Goal: Information Seeking & Learning: Compare options

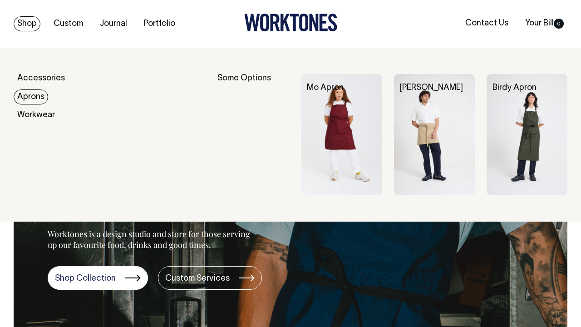
click at [39, 93] on link "Aprons" at bounding box center [31, 96] width 34 height 15
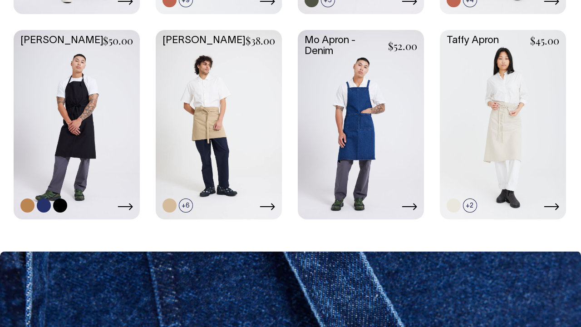
scroll to position [688, 0]
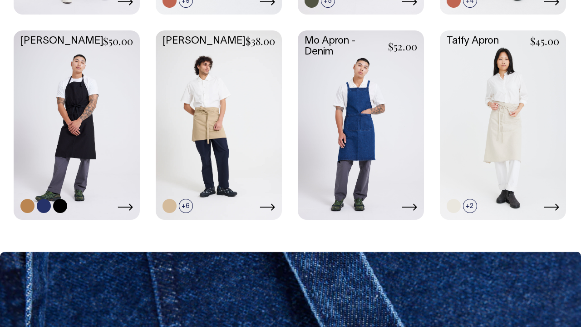
click at [120, 205] on icon at bounding box center [125, 206] width 15 height 7
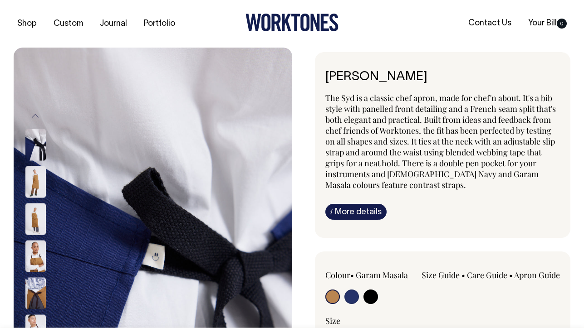
click at [36, 162] on div at bounding box center [47, 144] width 45 height 37
click at [35, 153] on img at bounding box center [35, 145] width 20 height 32
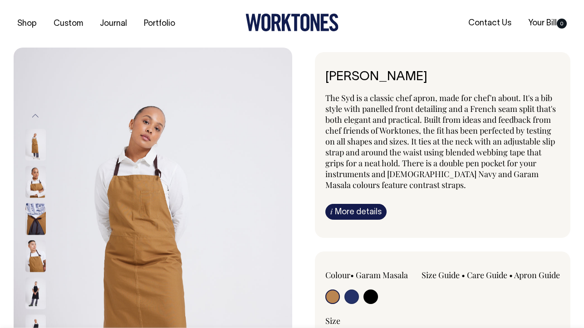
click at [381, 294] on div at bounding box center [372, 298] width 94 height 17
click at [377, 294] on input "radio" at bounding box center [370, 297] width 15 height 15
radio input "true"
select select "Black"
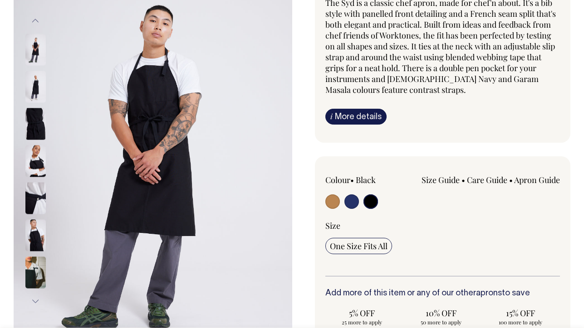
scroll to position [96, 0]
click at [34, 205] on img at bounding box center [35, 198] width 20 height 32
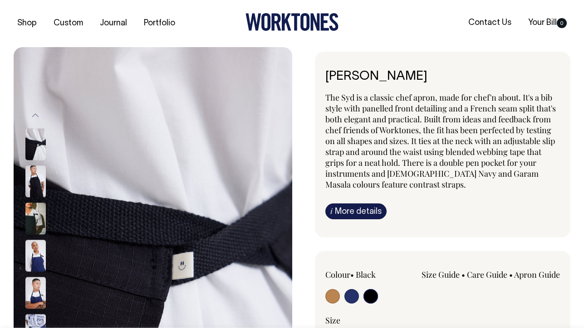
scroll to position [0, 0]
click at [352, 292] on input "radio" at bounding box center [351, 297] width 15 height 15
radio input "true"
select select "French Navy"
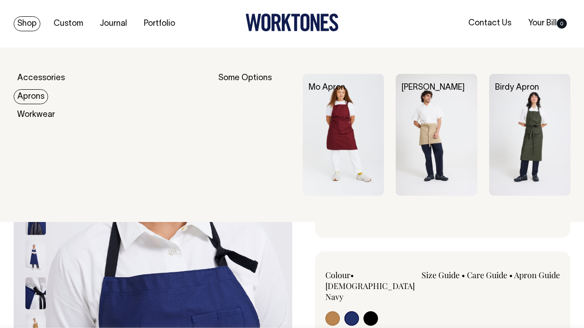
click at [35, 89] on link "Aprons" at bounding box center [31, 96] width 34 height 15
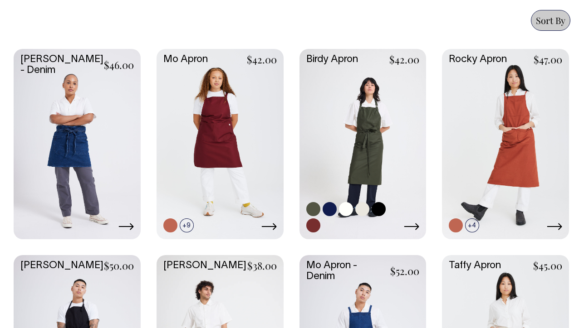
scroll to position [464, 0]
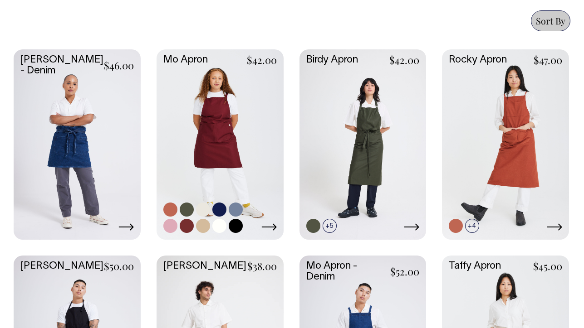
click at [272, 188] on link at bounding box center [220, 143] width 127 height 189
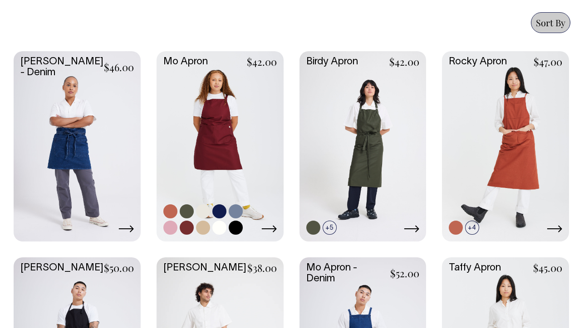
scroll to position [461, 0]
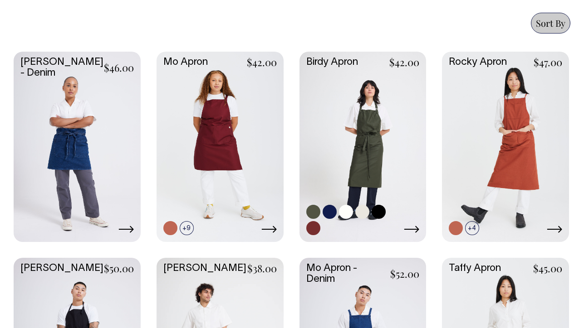
click at [401, 170] on link at bounding box center [362, 146] width 127 height 189
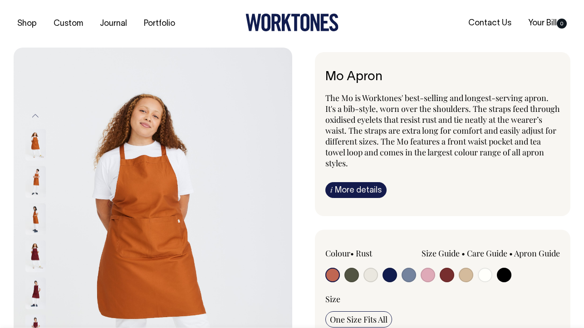
scroll to position [15, 0]
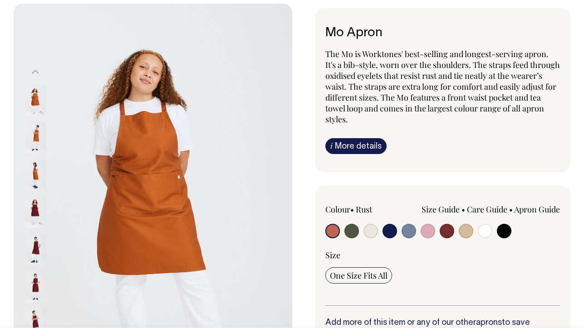
scroll to position [44, 0]
click at [511, 225] on div "Size Guide Size Guide Measurement cm Bib Width 26 Length at centre front 90 Wid…" at bounding box center [489, 219] width 141 height 30
click at [508, 228] on input "radio" at bounding box center [504, 231] width 15 height 15
radio input "true"
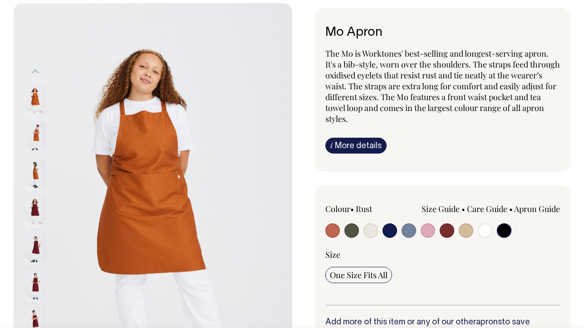
select select "Black"
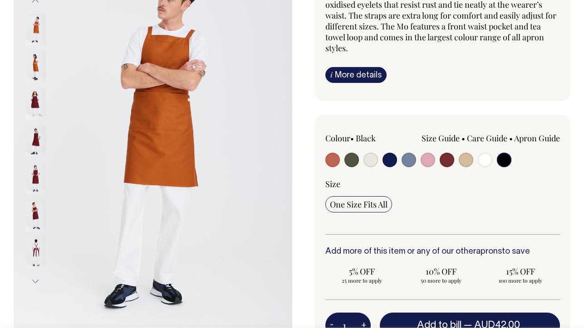
click at [34, 259] on img at bounding box center [35, 253] width 20 height 32
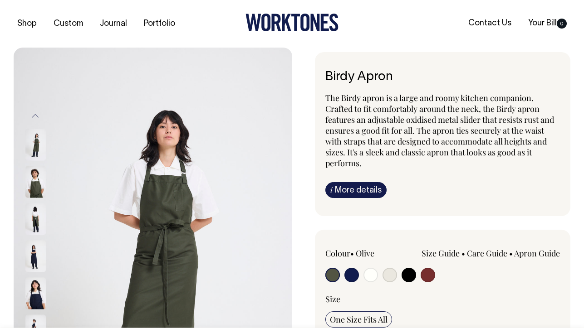
click at [34, 216] on img at bounding box center [35, 219] width 20 height 32
click at [23, 214] on img at bounding box center [153, 257] width 279 height 418
click at [30, 215] on img at bounding box center [35, 219] width 20 height 32
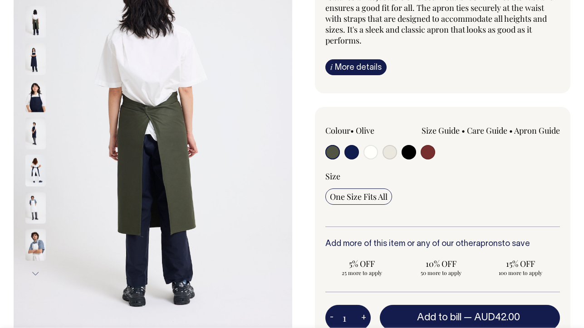
scroll to position [123, 0]
click at [37, 166] on img at bounding box center [35, 170] width 20 height 32
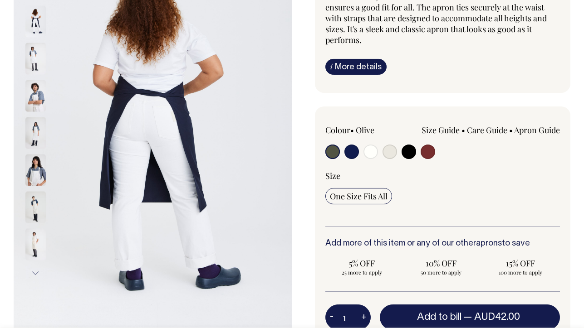
click at [37, 277] on button "Next" at bounding box center [36, 273] width 14 height 20
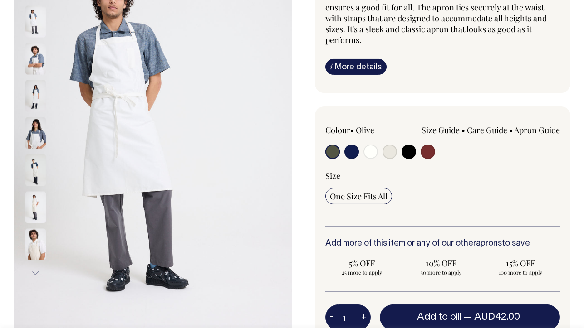
click at [35, 271] on button "Next" at bounding box center [36, 273] width 14 height 20
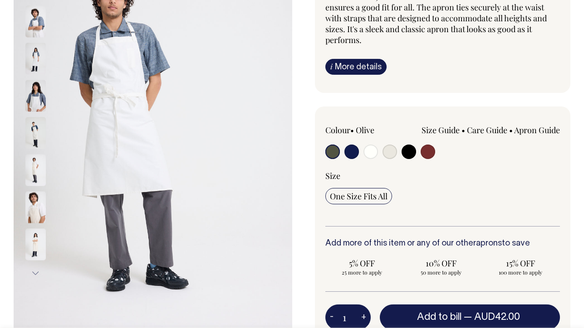
click at [35, 271] on button "Next" at bounding box center [36, 273] width 14 height 20
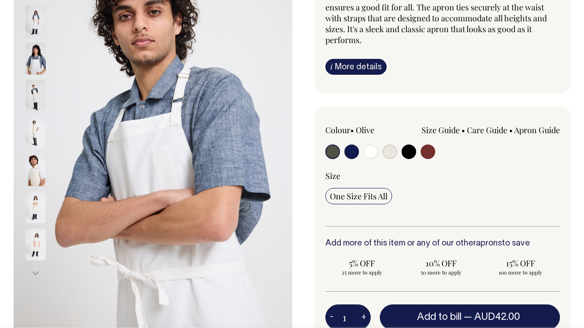
click at [35, 271] on button "Next" at bounding box center [36, 273] width 14 height 20
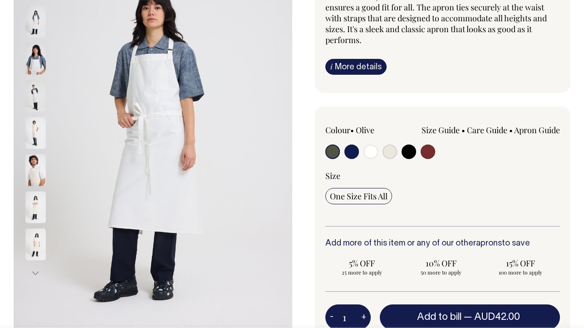
click at [36, 274] on button "Next" at bounding box center [36, 273] width 14 height 20
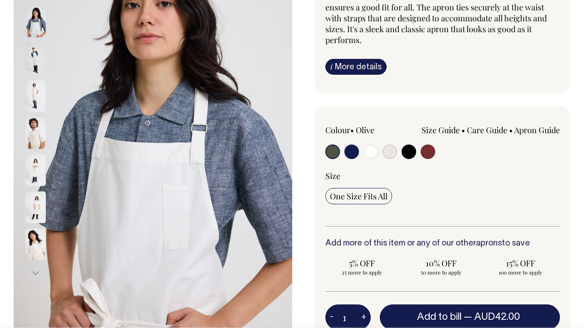
click at [36, 274] on button "Next" at bounding box center [36, 273] width 14 height 20
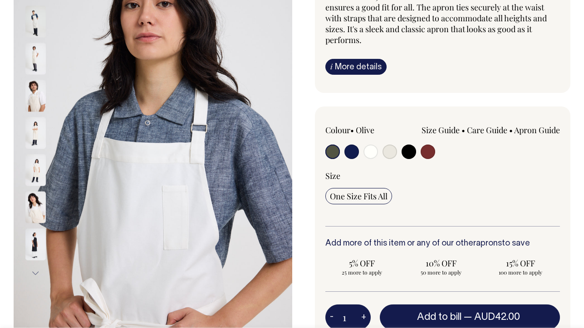
click at [36, 274] on button "Next" at bounding box center [36, 273] width 14 height 20
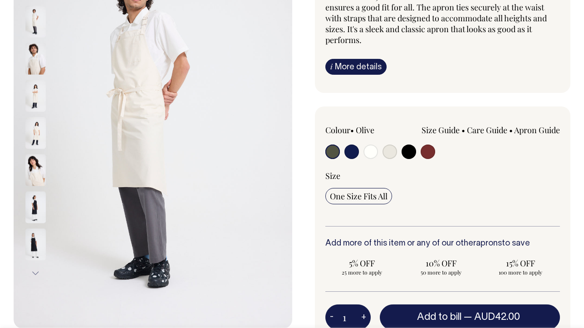
click at [36, 274] on button "Next" at bounding box center [36, 273] width 14 height 20
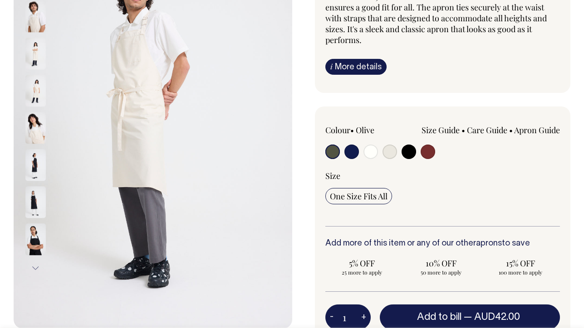
click at [36, 274] on button "Next" at bounding box center [36, 269] width 14 height 20
click at [36, 274] on button "Next" at bounding box center [36, 267] width 14 height 20
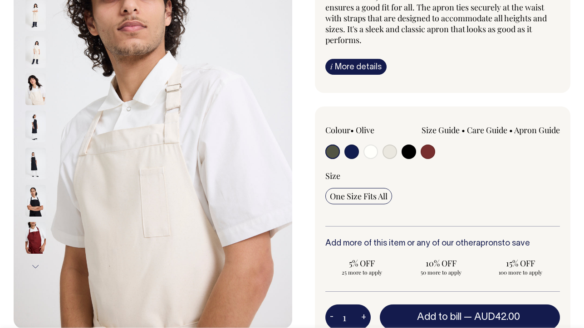
click at [36, 272] on button "Next" at bounding box center [36, 267] width 14 height 20
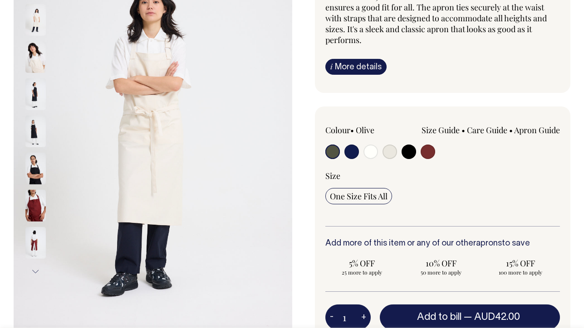
click at [36, 270] on button "Next" at bounding box center [36, 272] width 14 height 20
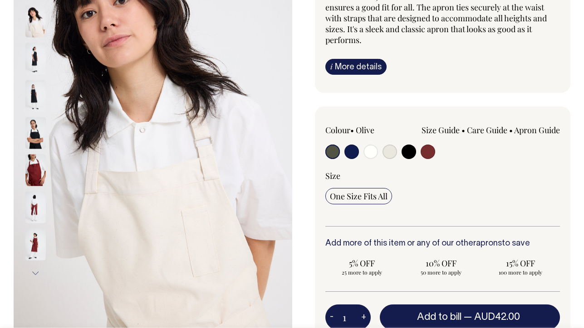
click at [33, 208] on img at bounding box center [35, 207] width 20 height 32
click at [38, 204] on img at bounding box center [35, 207] width 20 height 32
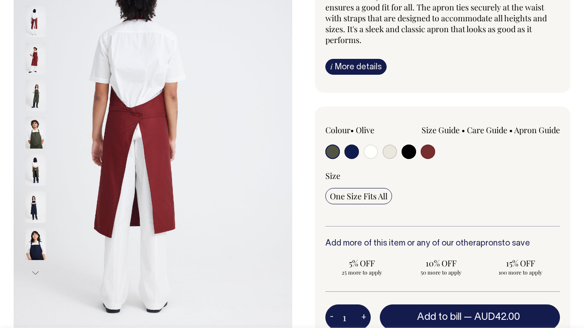
click at [29, 171] on img at bounding box center [35, 170] width 20 height 32
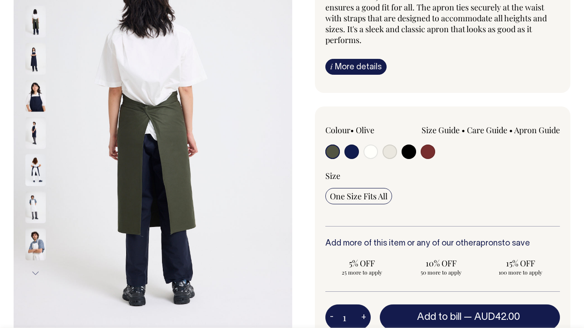
click at [33, 206] on img at bounding box center [35, 207] width 20 height 32
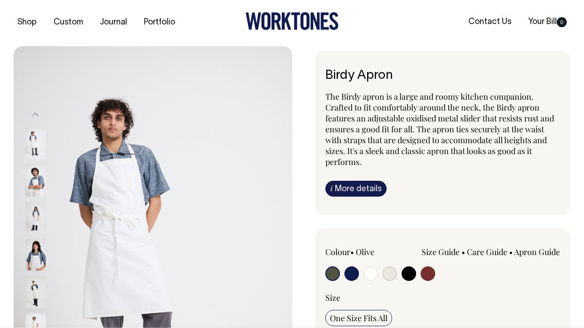
scroll to position [0, 0]
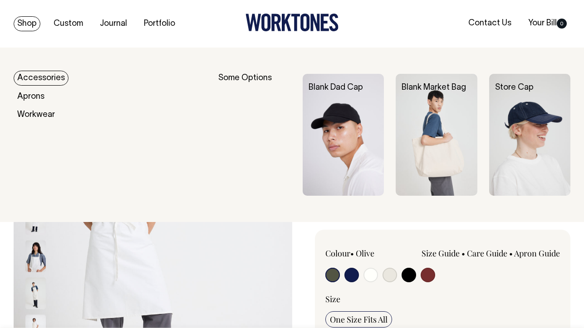
click at [33, 26] on link "Shop" at bounding box center [27, 23] width 27 height 15
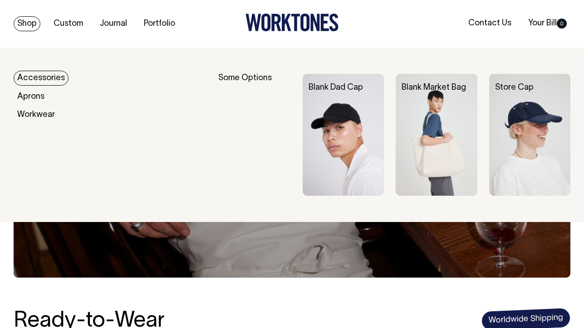
click at [43, 80] on link "Accessories" at bounding box center [41, 78] width 55 height 15
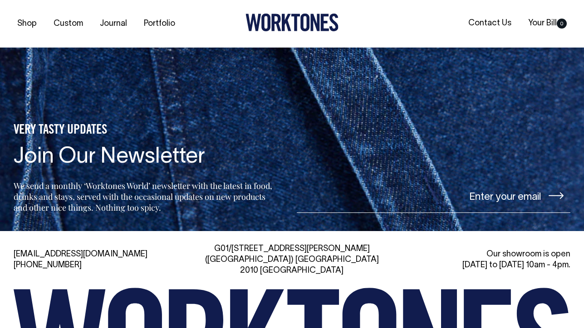
scroll to position [1116, 0]
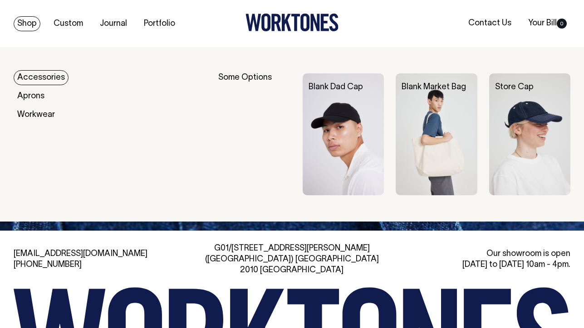
click at [34, 26] on link "Shop" at bounding box center [27, 23] width 27 height 15
